Goal: Check status: Check status

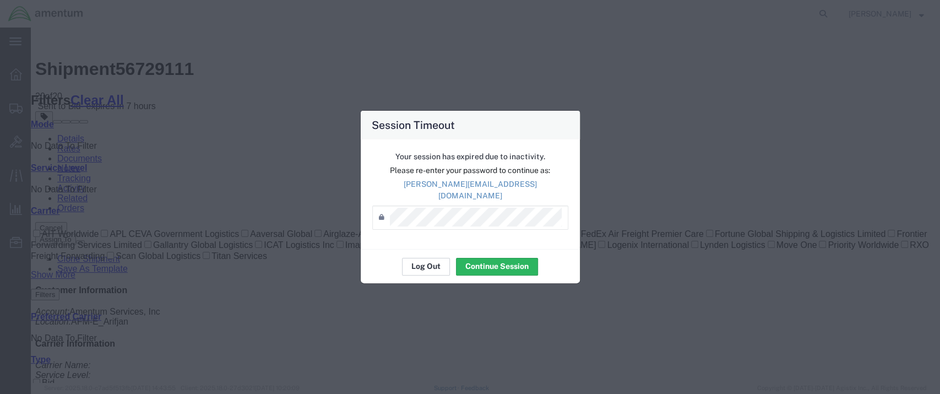
scroll to position [179, 0]
click at [414, 265] on button "Log Out" at bounding box center [426, 267] width 48 height 18
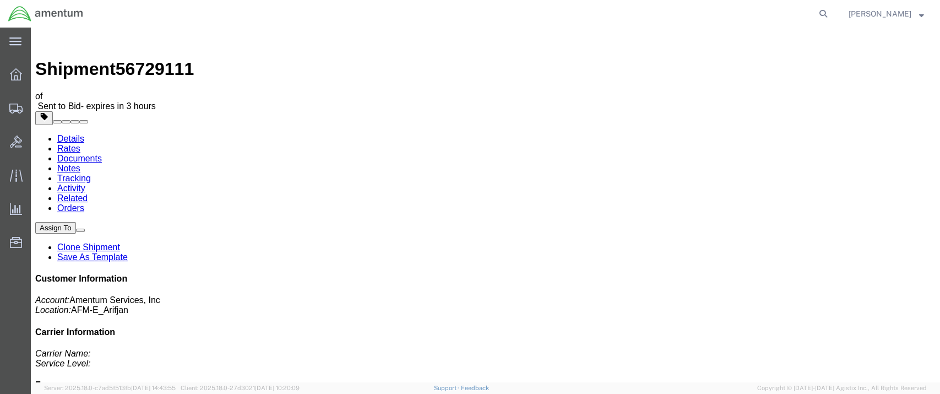
click at [80, 144] on link "Rates" at bounding box center [68, 148] width 23 height 9
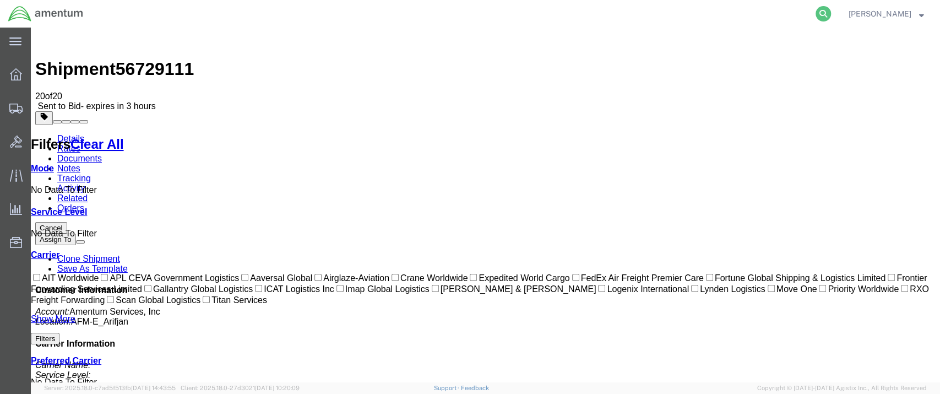
click at [831, 12] on icon at bounding box center [823, 13] width 15 height 15
paste input "392798747027"
type input "392798747027"
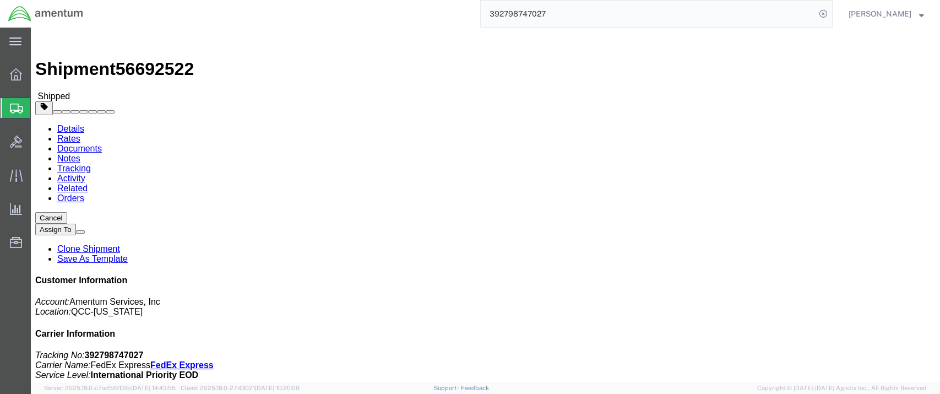
click link "Documents"
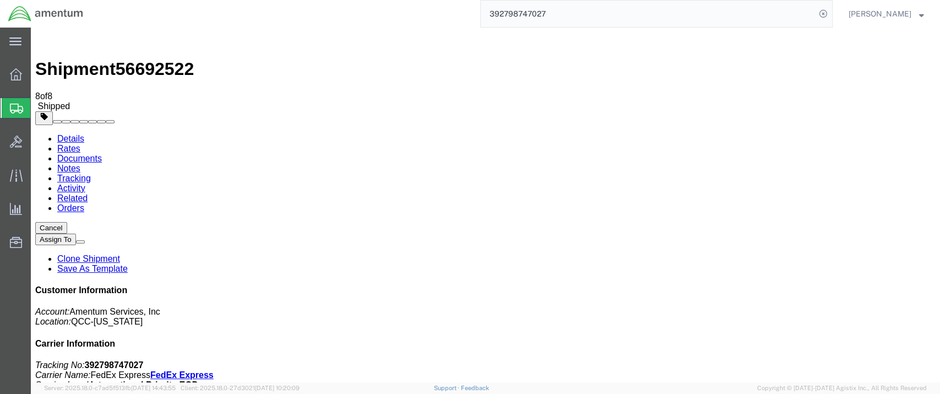
checkbox input "false"
checkbox input "true"
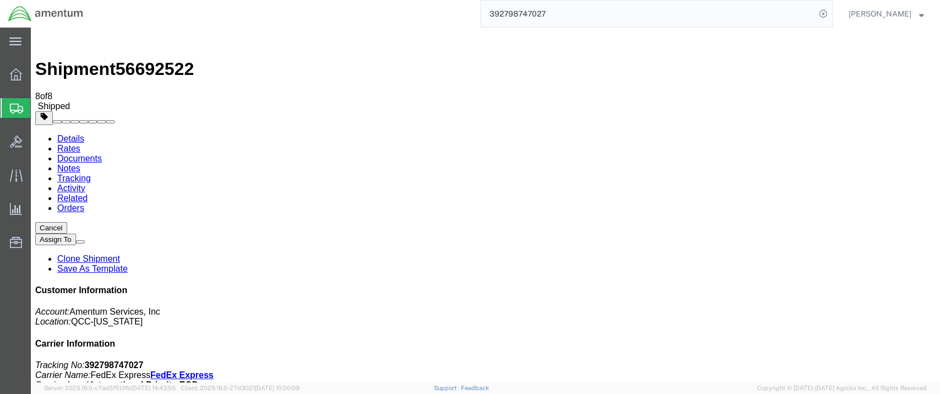
drag, startPoint x: 831, startPoint y: 166, endPoint x: 780, endPoint y: 168, distance: 51.3
click at [780, 360] on p "Tracking No: 392798747027 Carrier Name: FedEx Express FedEx Express Service Lev…" at bounding box center [485, 375] width 900 height 30
copy b "392798747027"
